Goal: Task Accomplishment & Management: Use online tool/utility

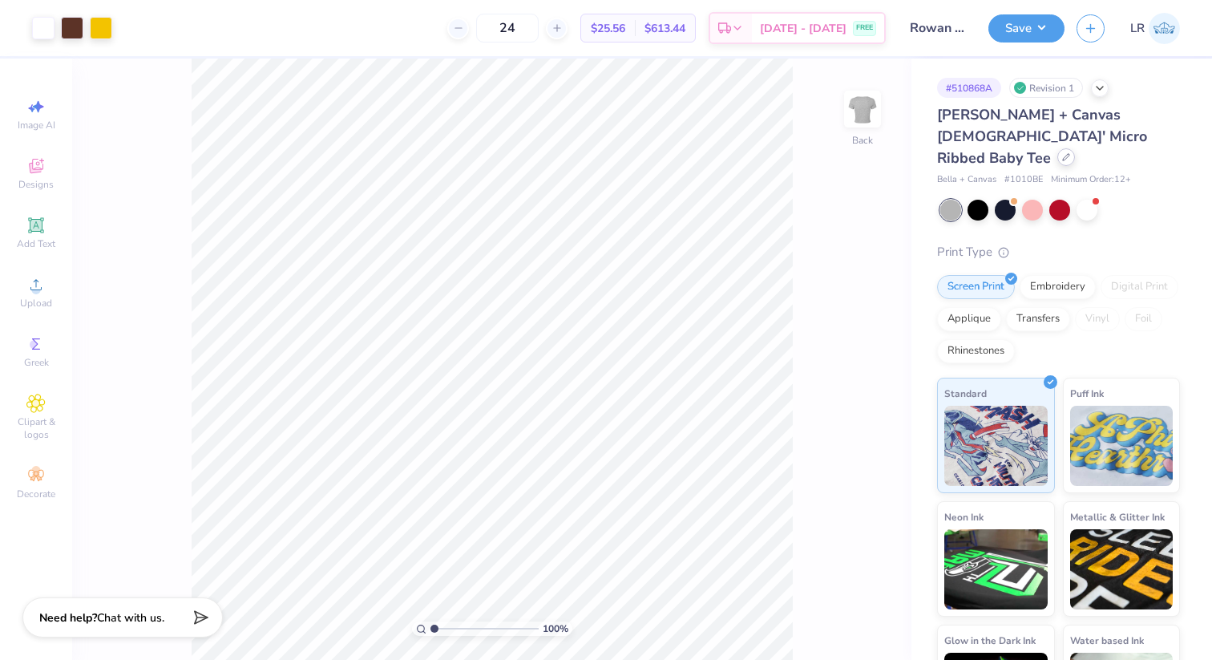
click at [1057, 148] on div at bounding box center [1066, 157] width 18 height 18
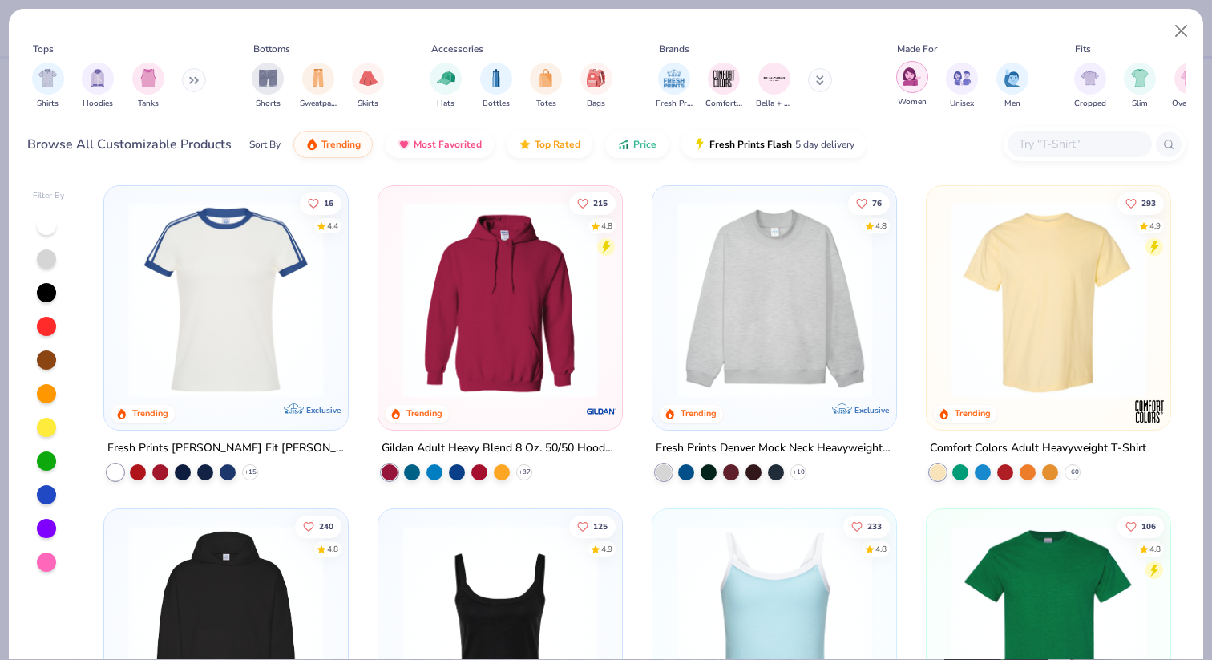
click at [915, 91] on div "filter for Women" at bounding box center [912, 77] width 32 height 32
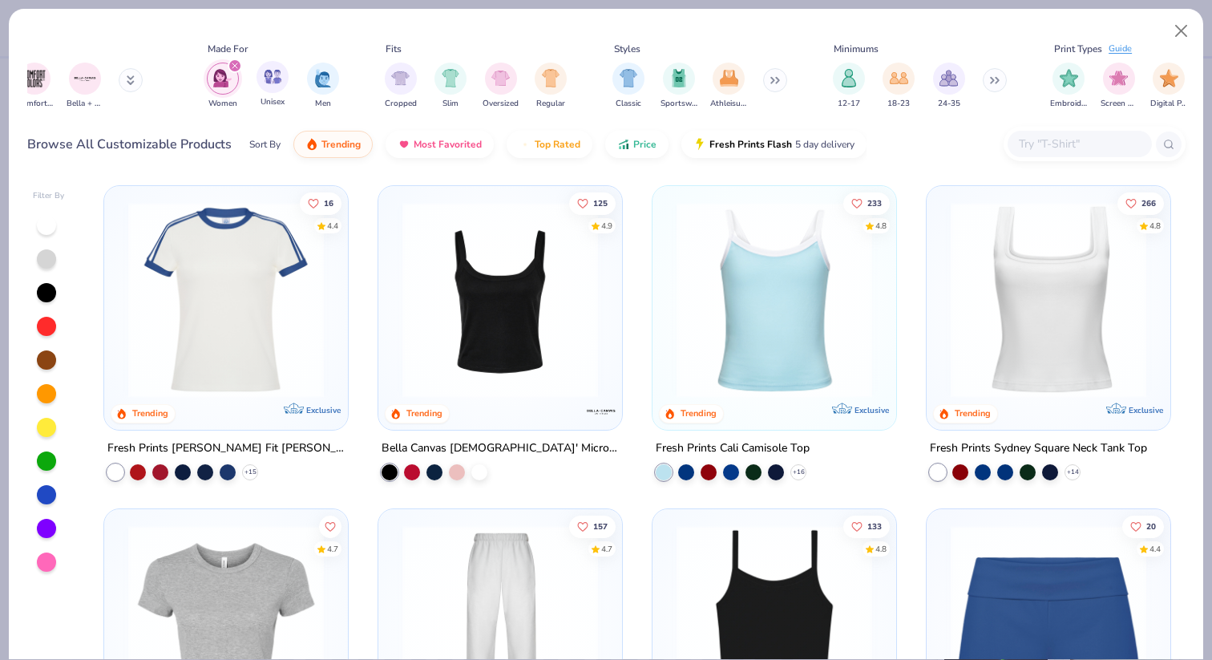
scroll to position [0, 690]
click at [686, 90] on div "Sportswear" at bounding box center [678, 84] width 37 height 47
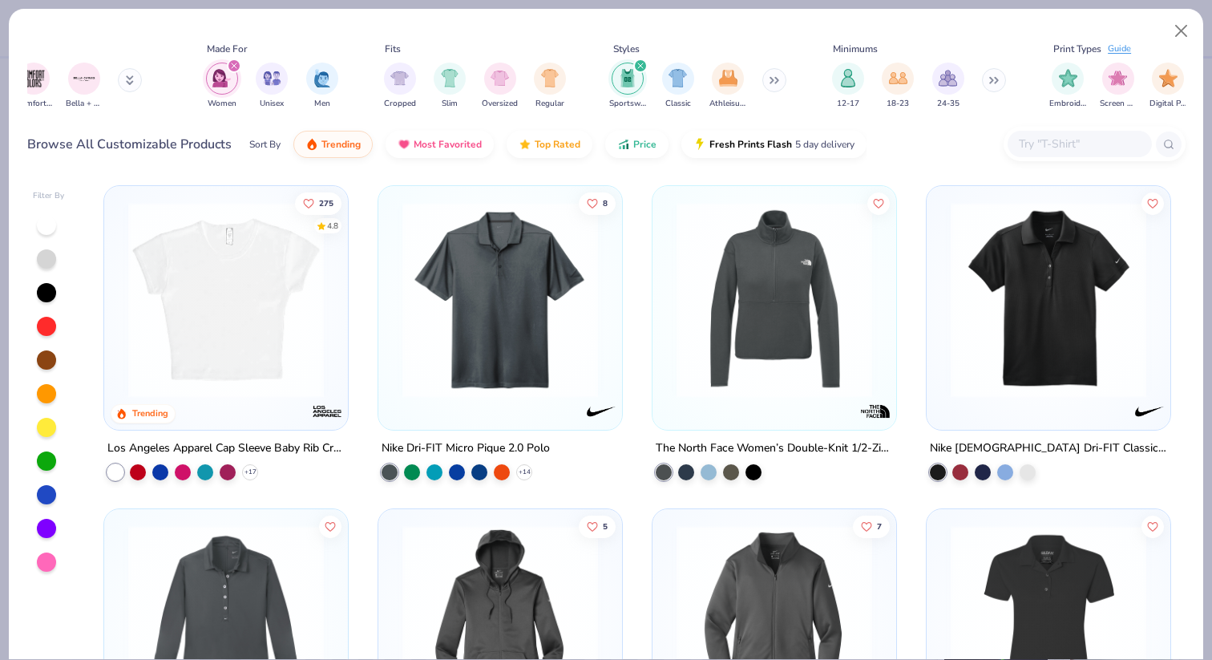
click at [622, 95] on div "Sportswear" at bounding box center [627, 86] width 37 height 47
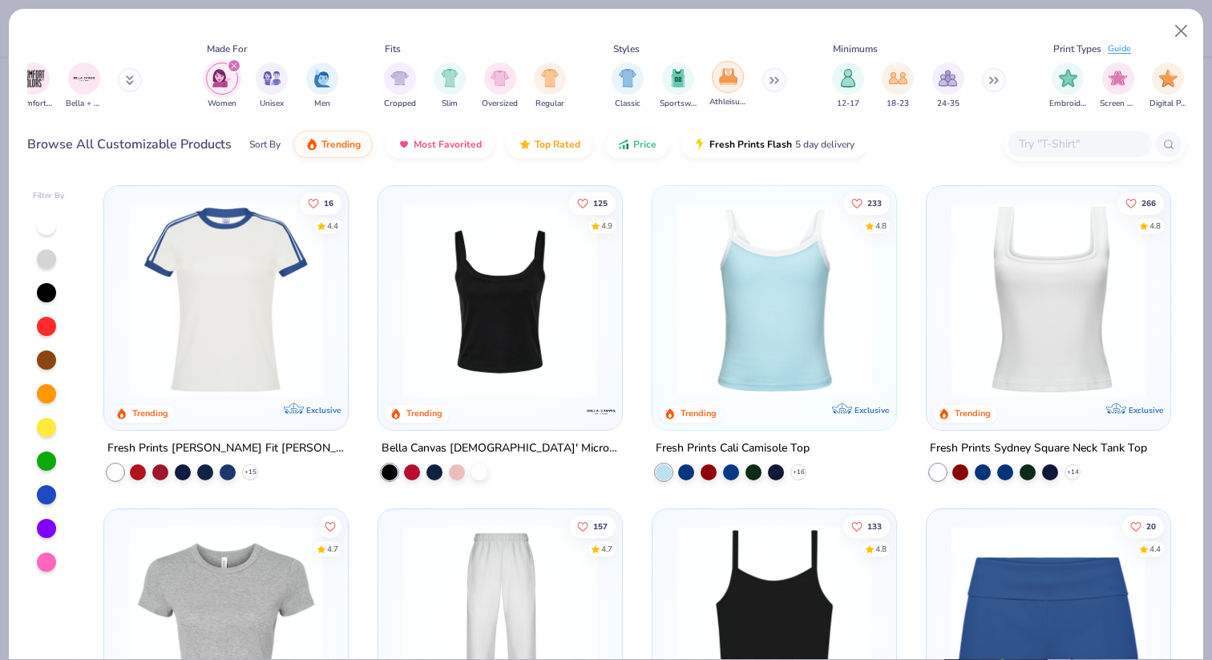
click at [716, 86] on div "filter for Athleisure" at bounding box center [728, 77] width 32 height 32
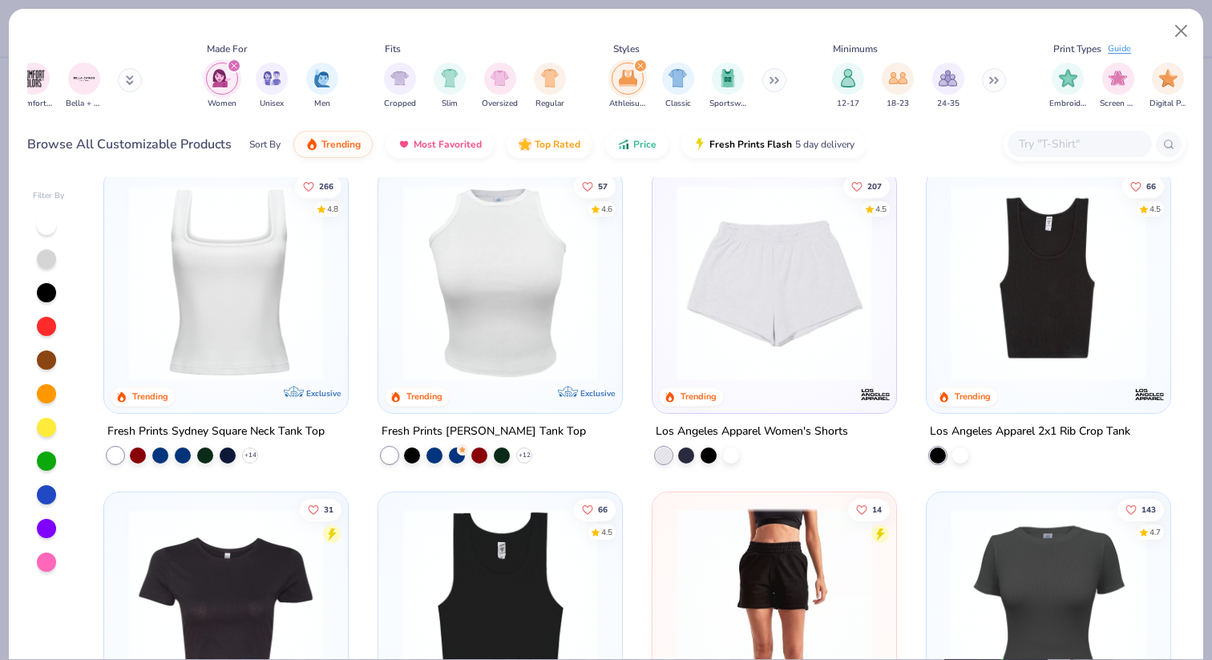
scroll to position [15, 0]
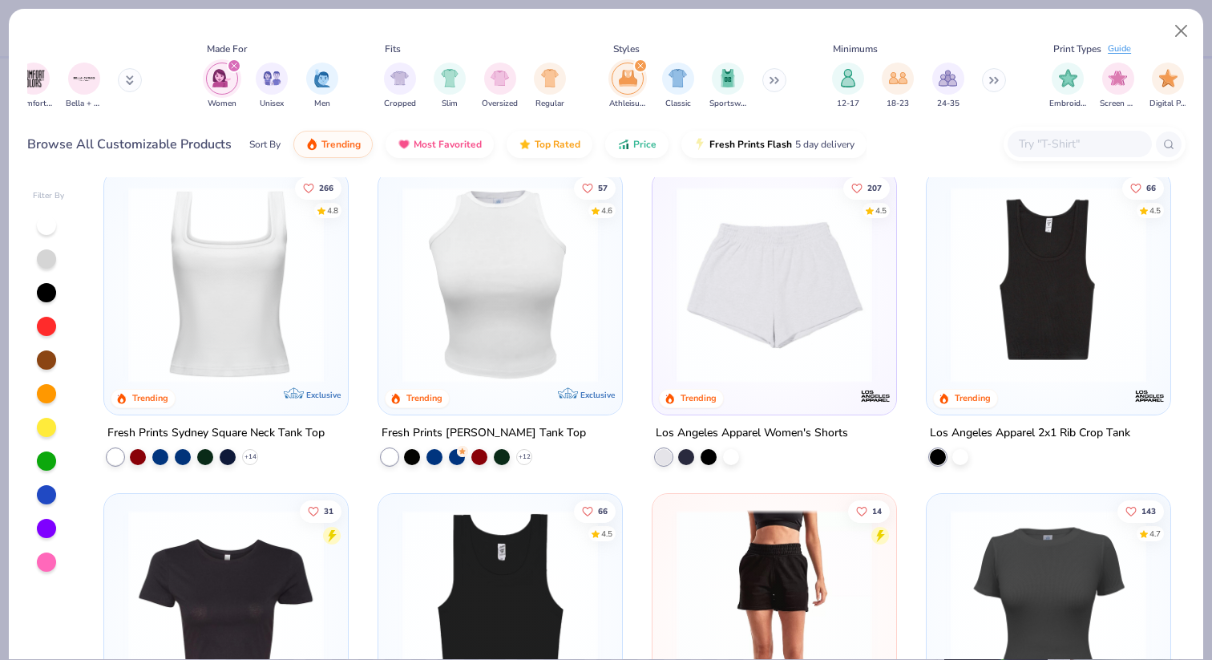
click at [827, 315] on div at bounding box center [985, 285] width 634 height 196
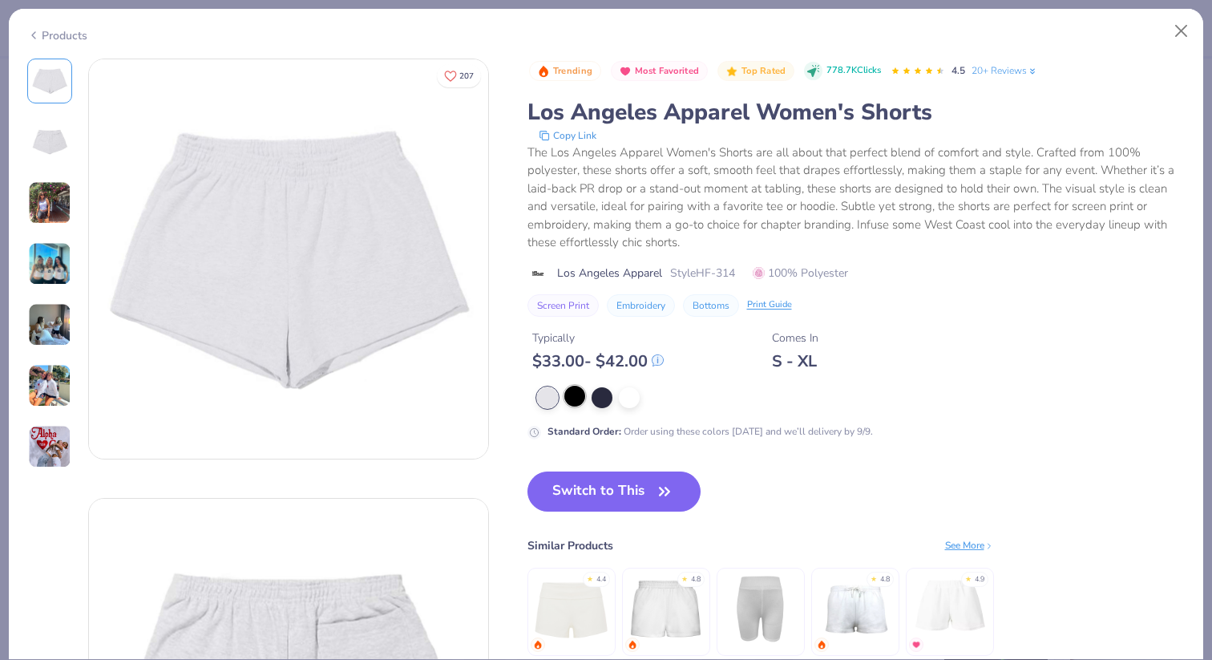
click at [574, 394] on div at bounding box center [574, 396] width 21 height 21
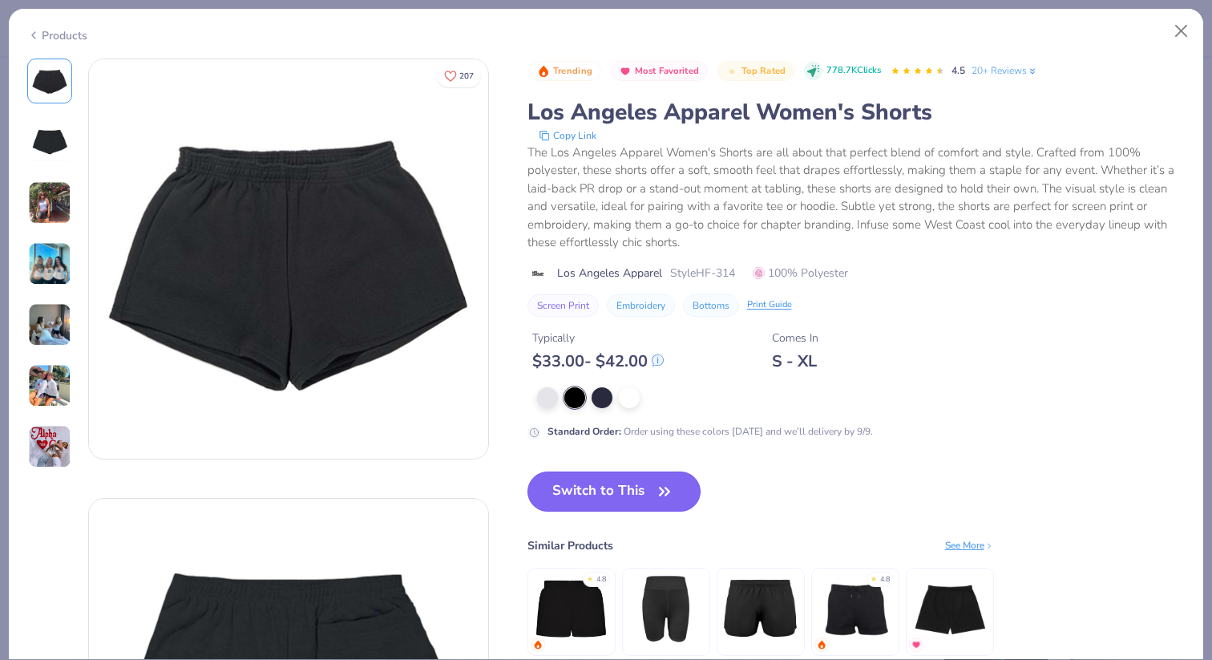
click at [587, 480] on button "Switch to This" at bounding box center [614, 491] width 174 height 40
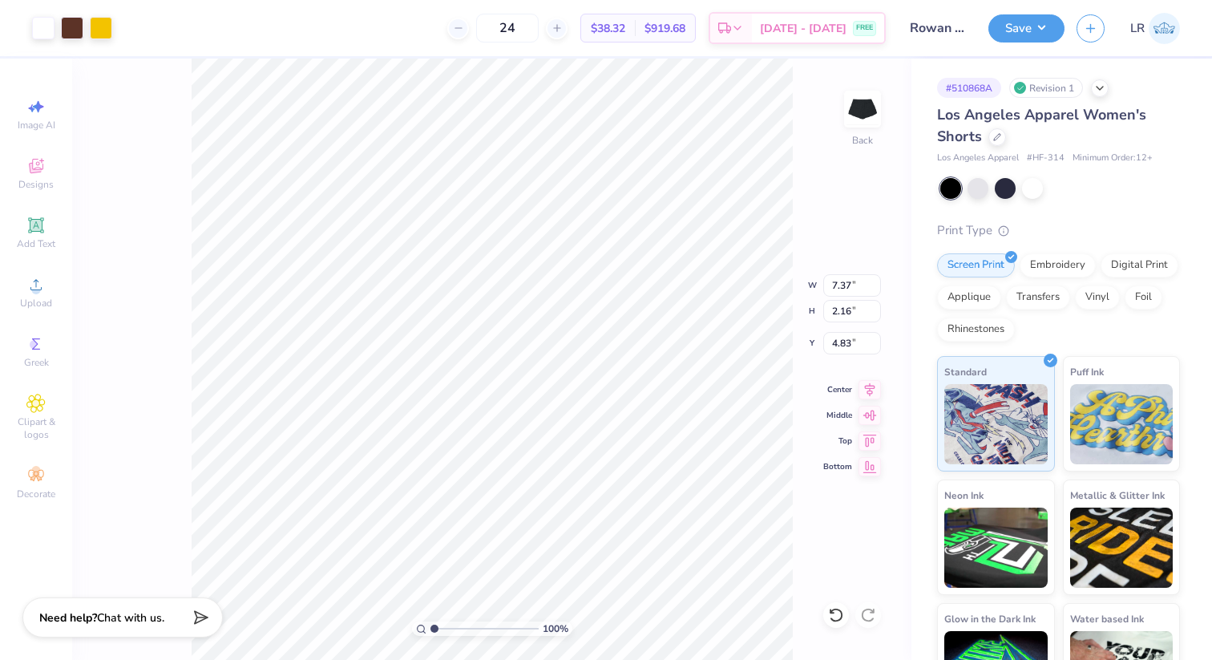
type input "4.83"
type input "5.71"
type input "1.67"
type input "3.70"
type input "5.04"
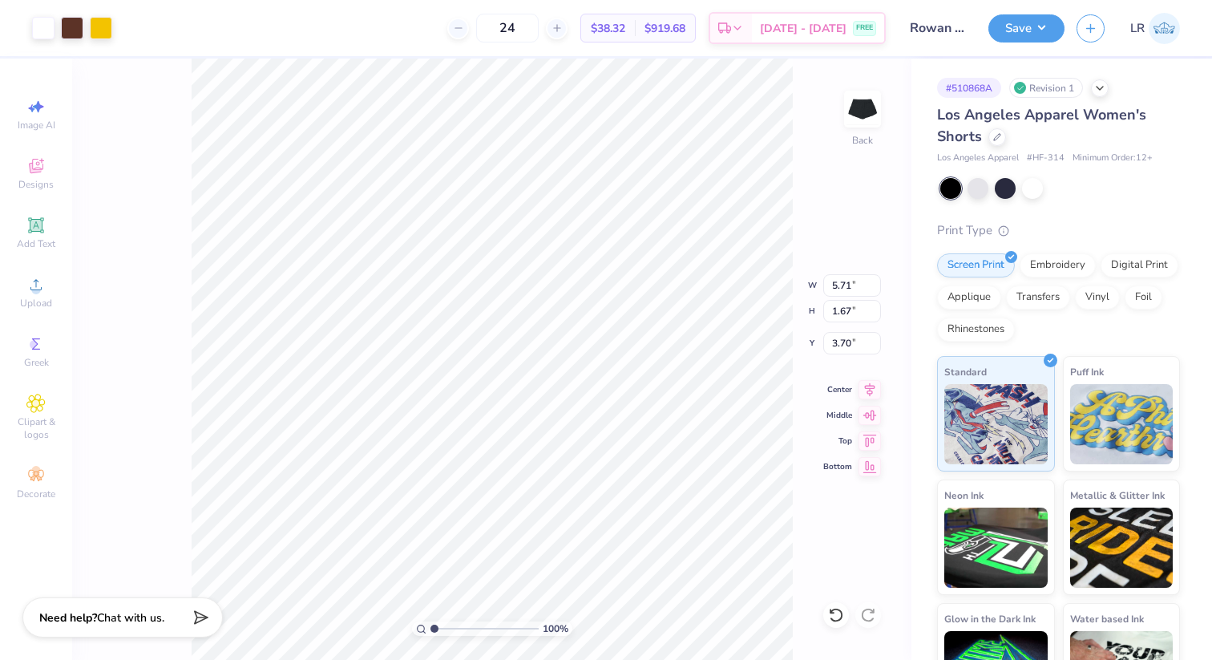
type input "3.02"
type input "4.53"
